Goal: Find specific fact: Find specific fact

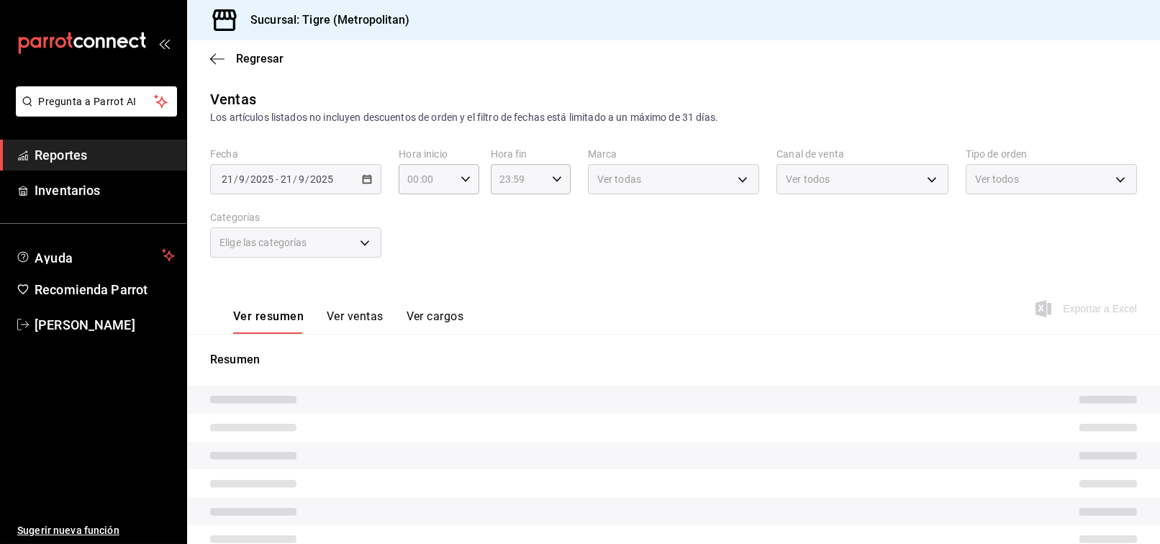
type input "03:00"
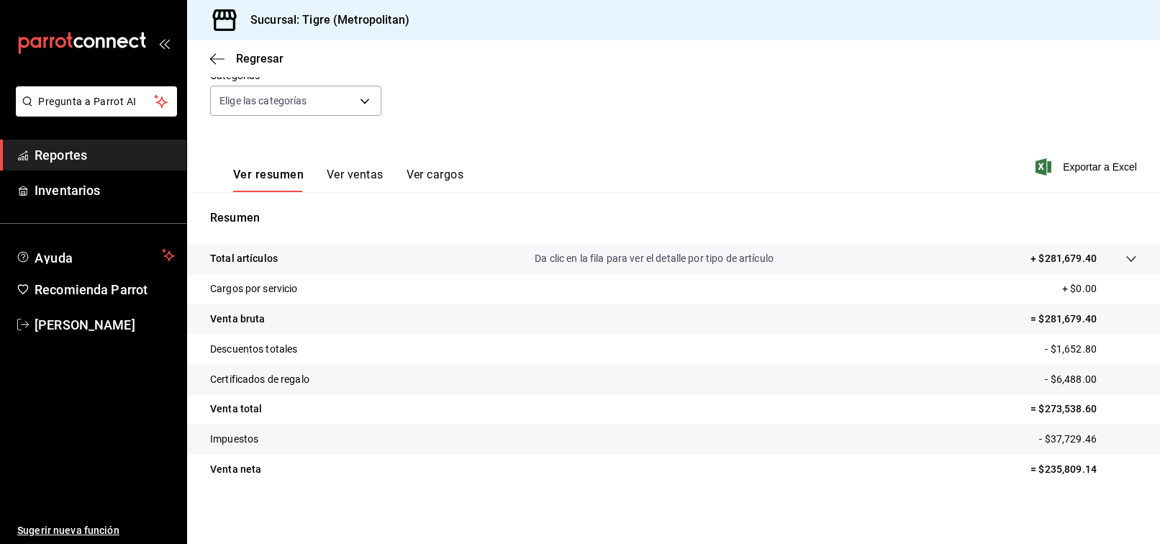
scroll to position [145, 0]
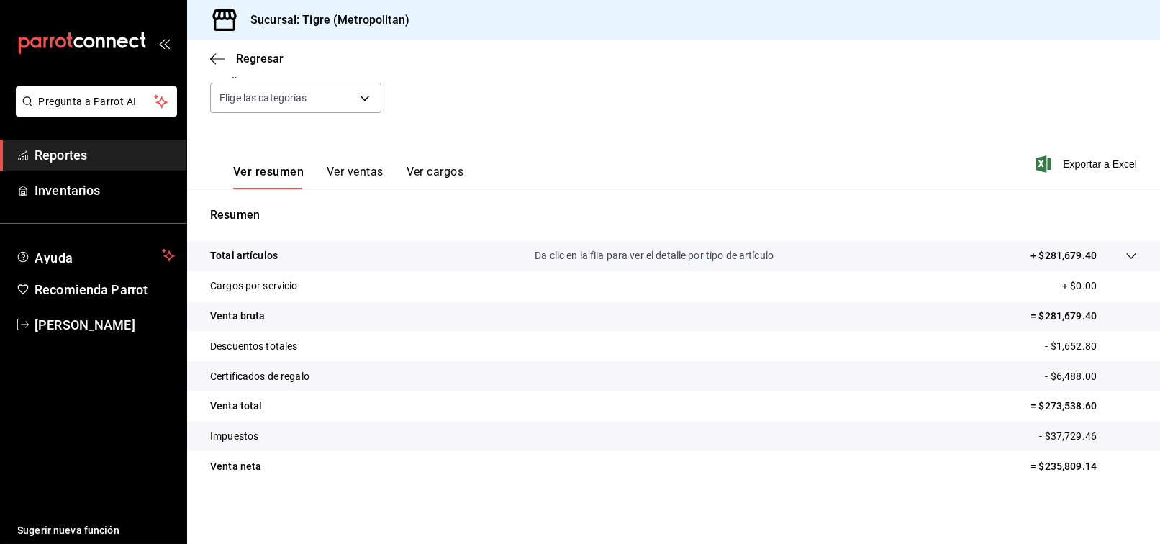
click at [1057, 400] on p "= $273,538.60" at bounding box center [1084, 406] width 107 height 15
copy p "273,538.60"
click at [88, 306] on ul "Ayuda Recomienda Parrot [PERSON_NAME]" at bounding box center [93, 290] width 186 height 99
click at [89, 325] on span "[PERSON_NAME]" at bounding box center [105, 324] width 140 height 19
